Goal: Transaction & Acquisition: Purchase product/service

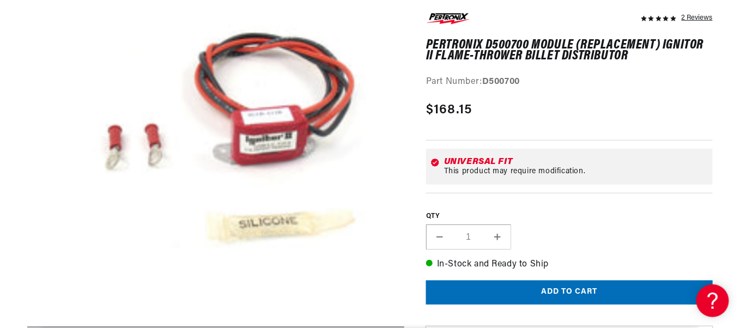
scroll to position [0, 329]
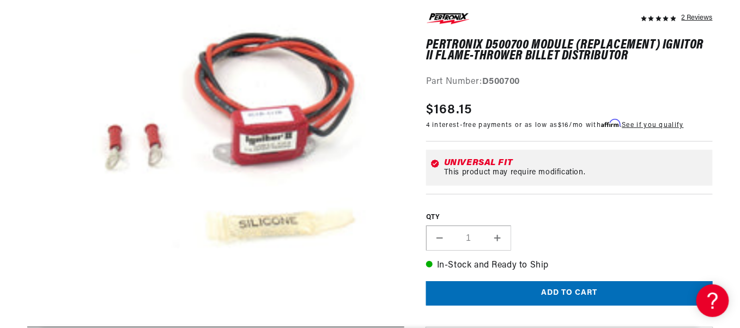
click at [449, 13] on img at bounding box center [448, 18] width 44 height 15
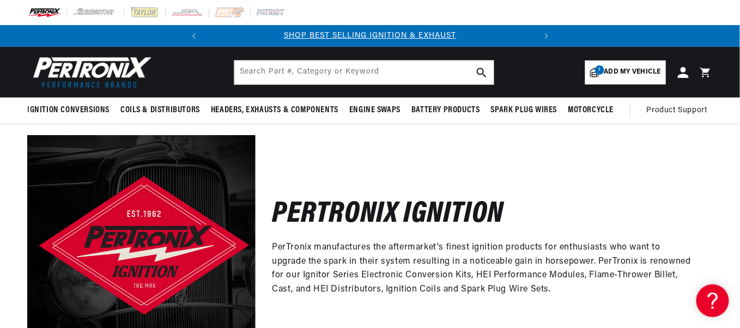
click at [630, 67] on span "Add my vehicle" at bounding box center [633, 72] width 57 height 10
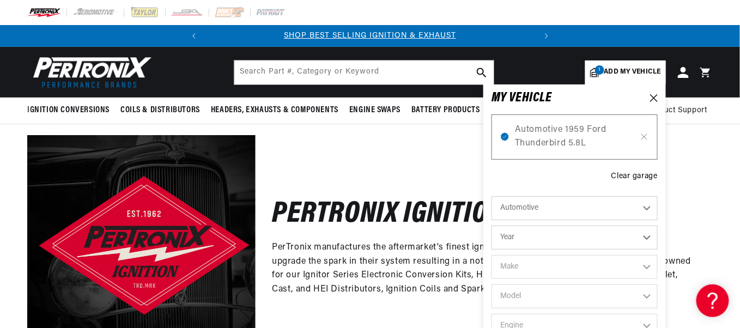
click at [630, 67] on span "Add my vehicle" at bounding box center [633, 72] width 57 height 10
click at [656, 97] on icon at bounding box center [655, 98] width 8 height 8
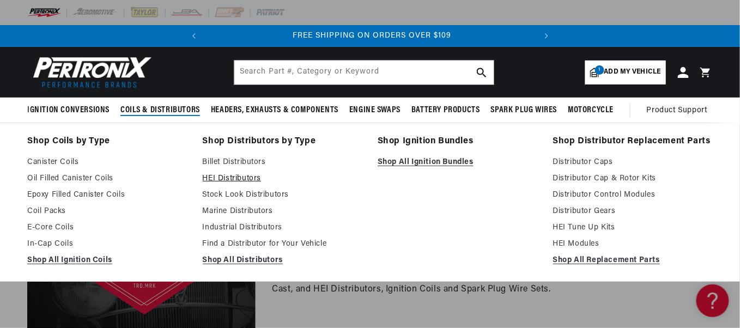
click at [245, 173] on link "HEI Distributors" at bounding box center [283, 178] width 160 height 13
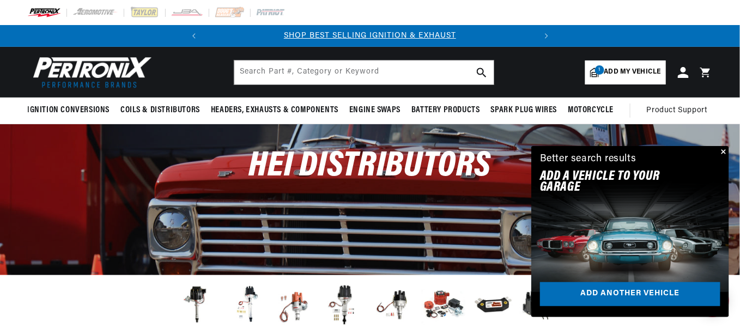
click at [727, 148] on button "Close" at bounding box center [722, 152] width 13 height 13
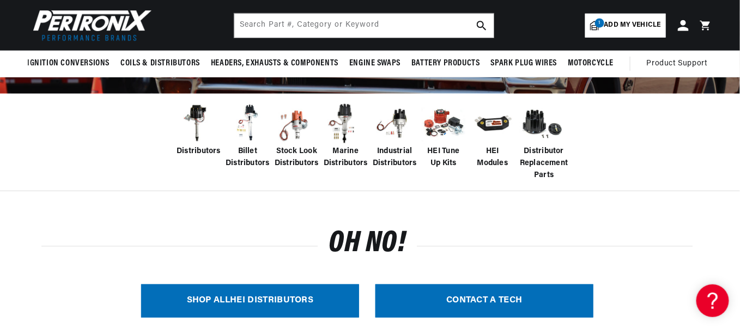
click at [276, 297] on link "SHOP ALL HEI Distributors" at bounding box center [250, 301] width 218 height 33
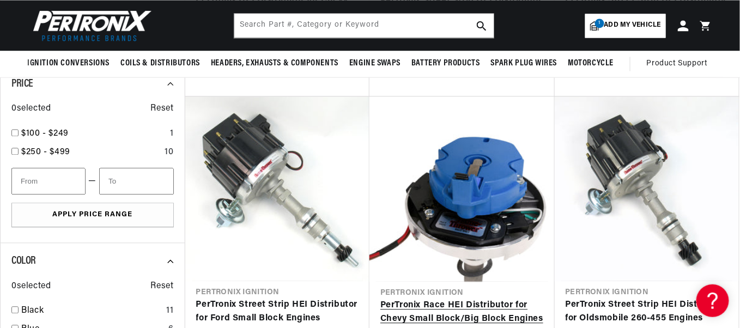
scroll to position [818, 0]
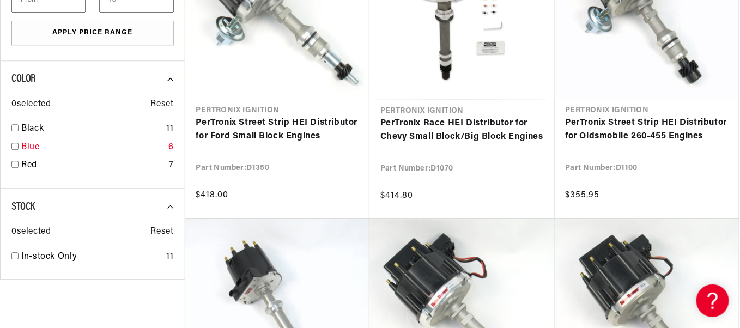
click at [16, 144] on input "checkbox" at bounding box center [14, 146] width 7 height 7
checkbox input "true"
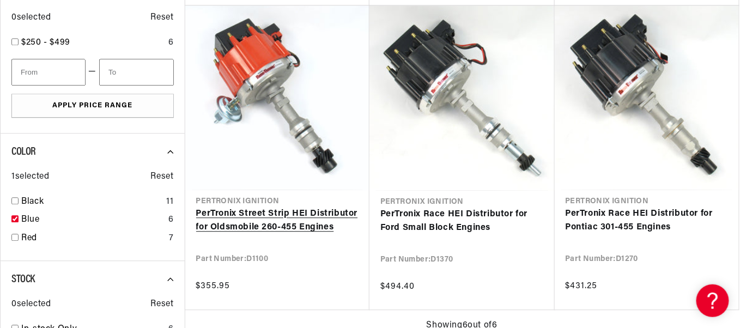
scroll to position [0, 329]
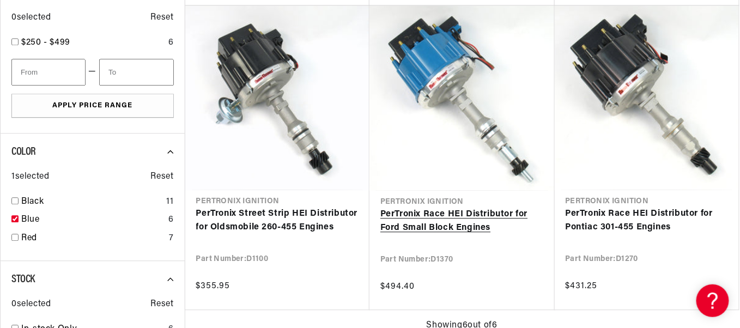
click at [449, 208] on link "PerTronix Race HEI Distributor for Ford Small Block Engines" at bounding box center [463, 222] width 164 height 28
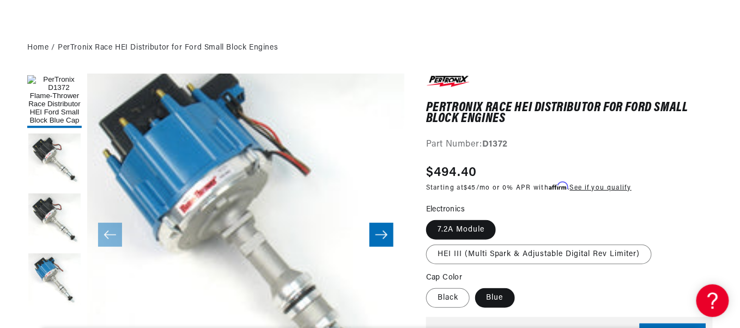
scroll to position [0, 329]
click at [459, 76] on img at bounding box center [448, 81] width 44 height 15
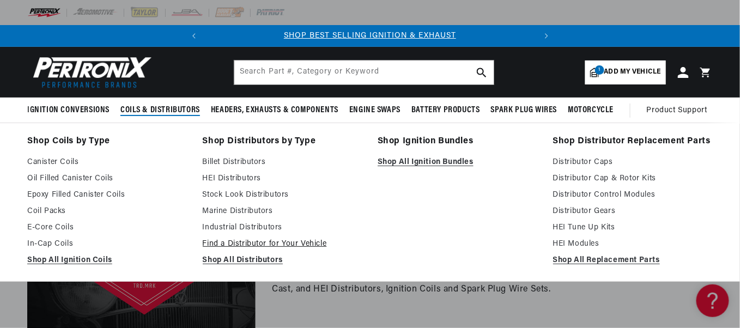
click at [215, 243] on link "Find a Distributor for Your Vehicle" at bounding box center [283, 244] width 160 height 13
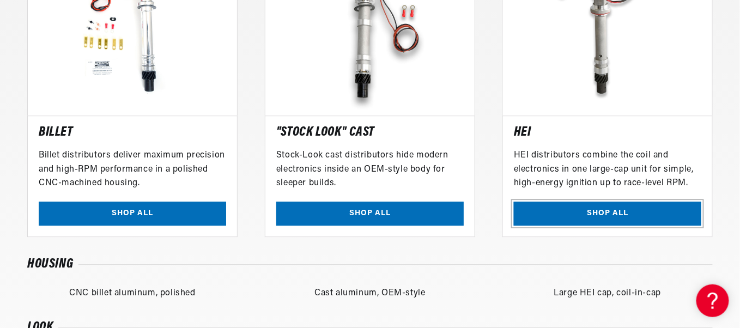
click at [556, 216] on link "SHOP ALL" at bounding box center [608, 214] width 188 height 25
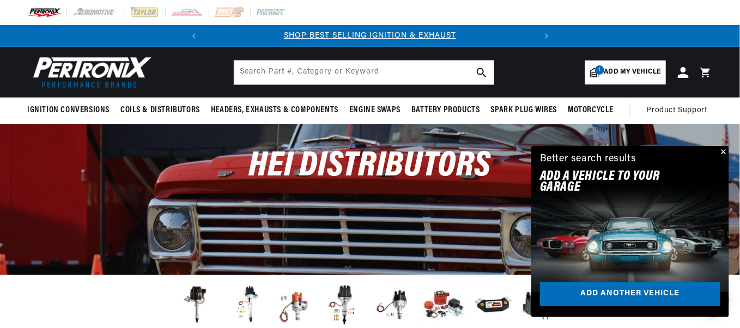
click at [725, 152] on button "Close" at bounding box center [722, 152] width 13 height 13
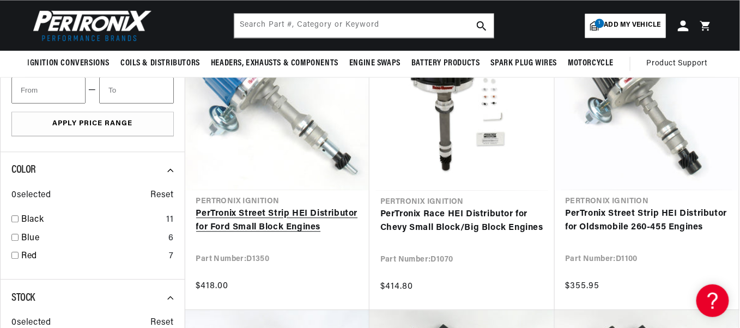
scroll to position [636, 0]
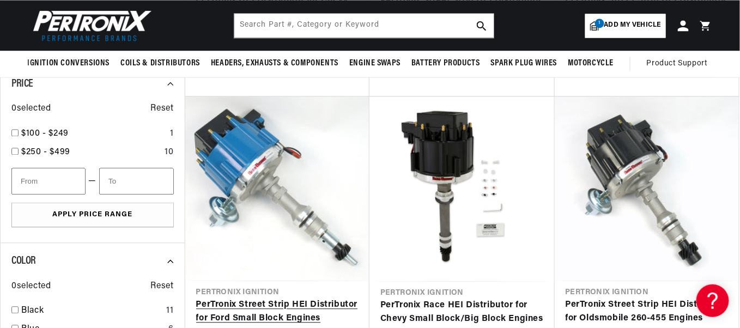
click at [290, 298] on link "PerTronix Street Strip HEI Distributor for Ford Small Block Engines" at bounding box center [277, 312] width 163 height 28
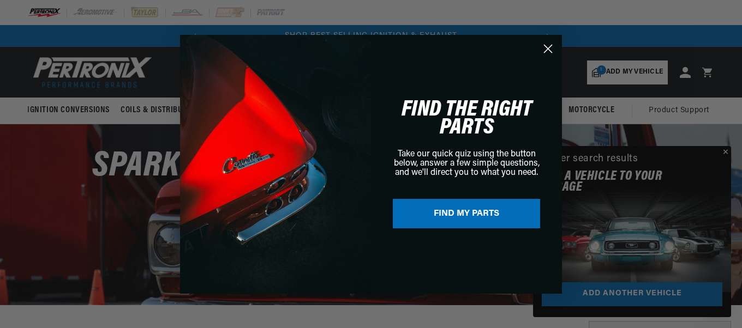
scroll to position [0, 329]
